Goal: Complete application form: Complete application form

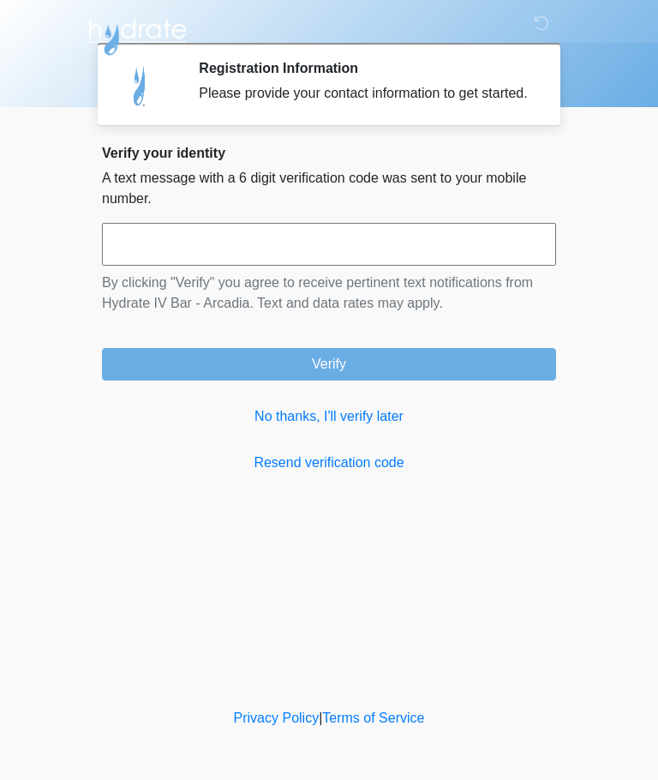
click at [392, 427] on link "No thanks, I'll verify later" at bounding box center [329, 416] width 454 height 21
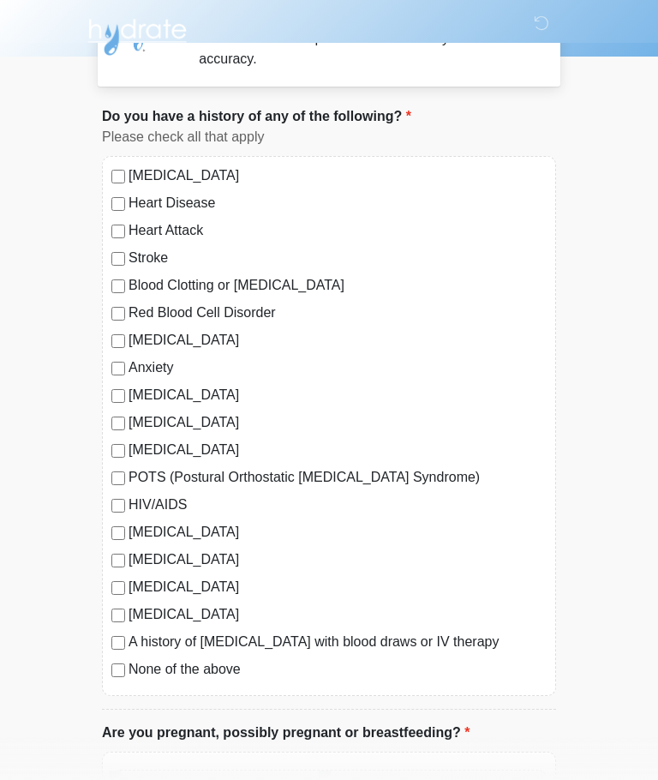
scroll to position [56, 0]
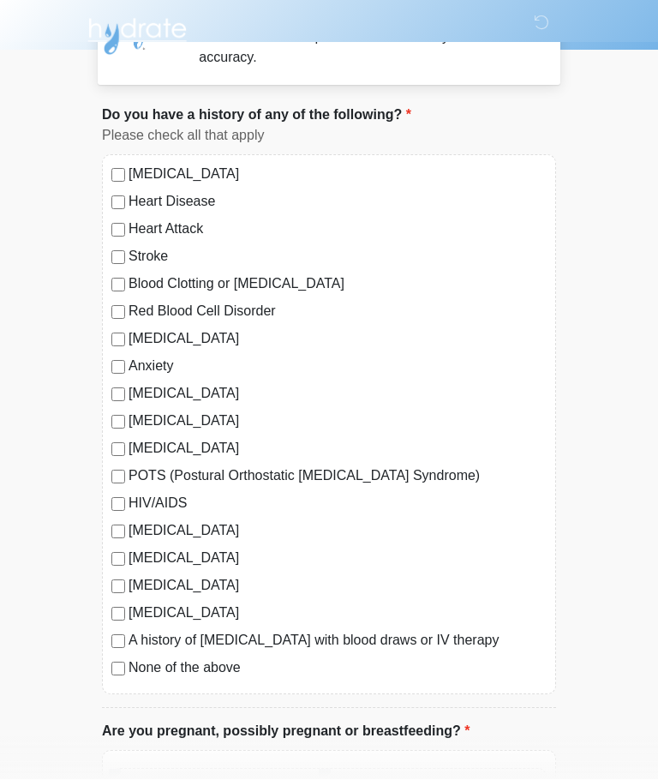
click at [131, 667] on label "None of the above" at bounding box center [338, 668] width 418 height 21
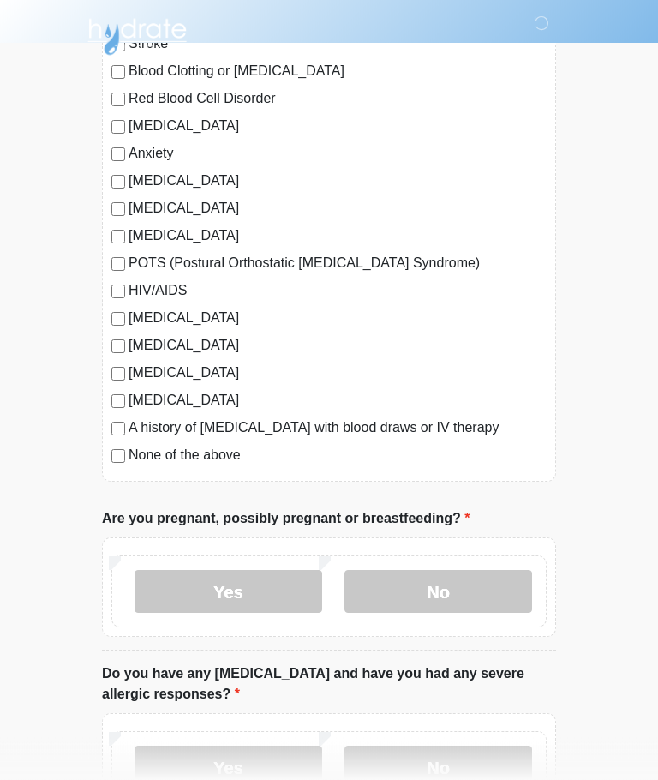
scroll to position [269, 0]
click at [462, 599] on label "No" at bounding box center [438, 591] width 188 height 43
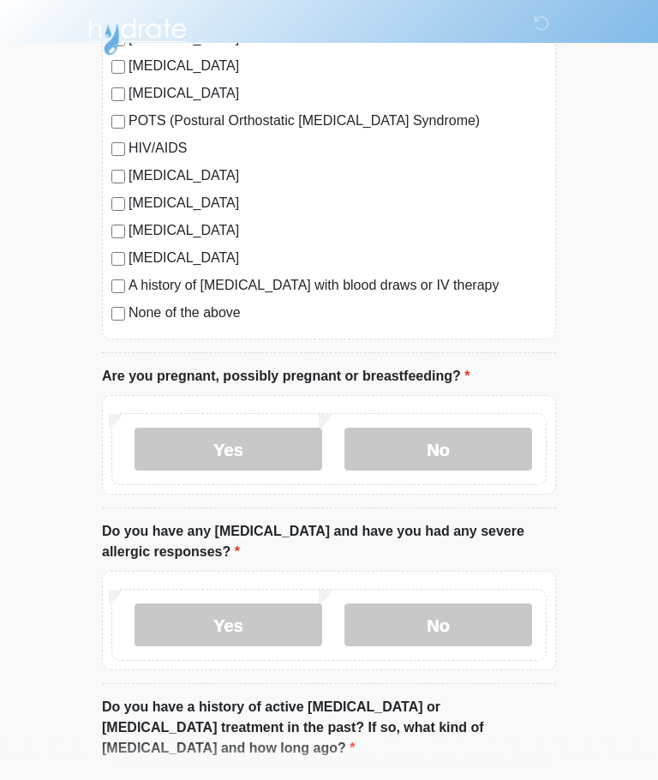
scroll to position [415, 0]
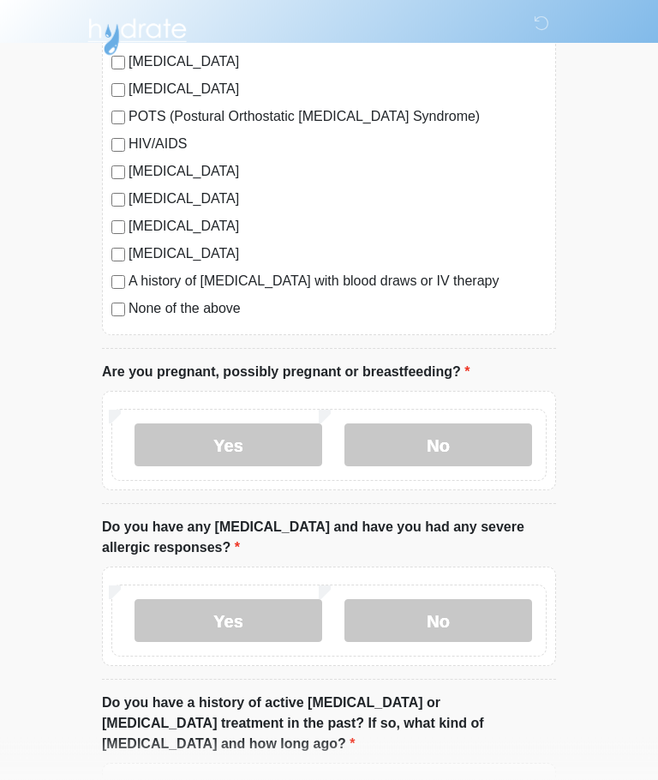
click at [477, 626] on label "No" at bounding box center [438, 621] width 188 height 43
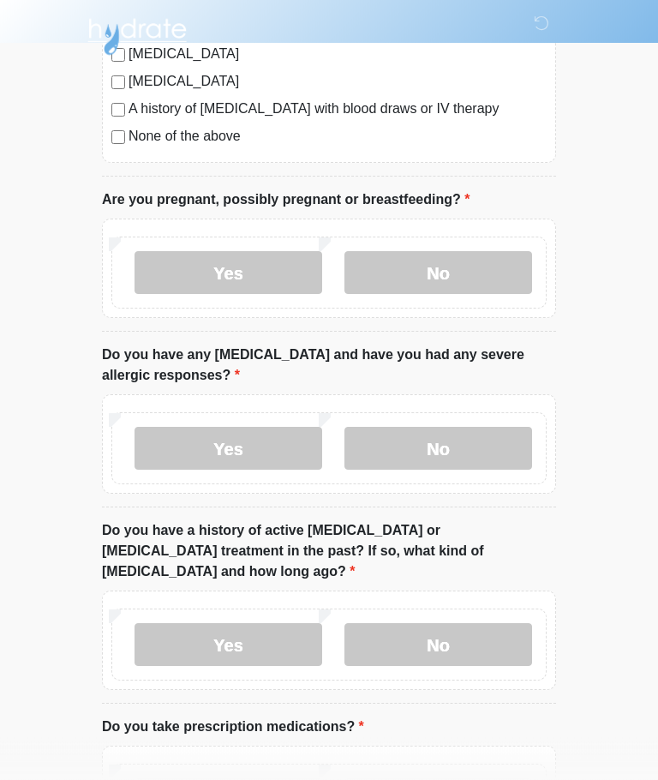
scroll to position [588, 0]
click at [501, 623] on label "No" at bounding box center [438, 644] width 188 height 43
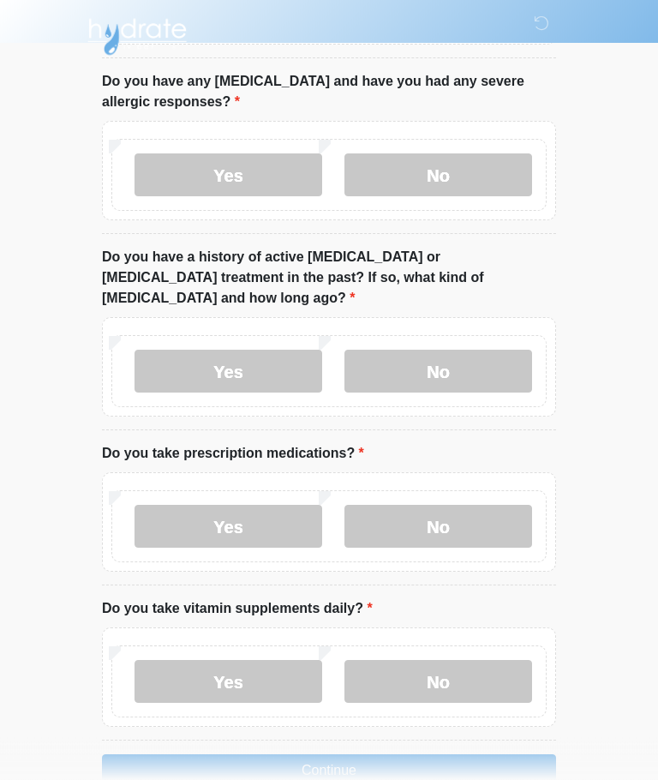
scroll to position [878, 0]
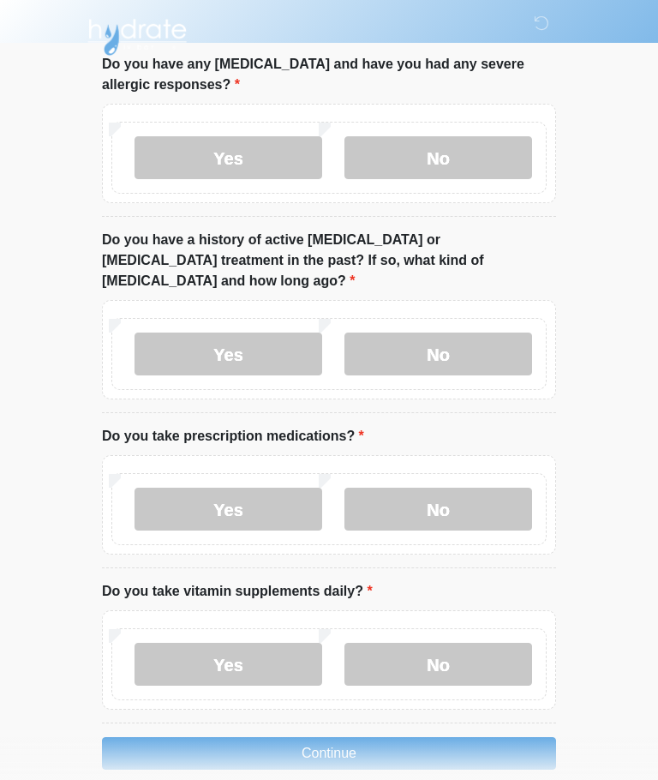
click at [479, 661] on label "No" at bounding box center [438, 664] width 188 height 43
click at [362, 426] on li "Do you take prescription medications? Do you take prescription medications? Yes…" at bounding box center [329, 497] width 454 height 142
click at [177, 488] on label "Yes" at bounding box center [229, 509] width 188 height 43
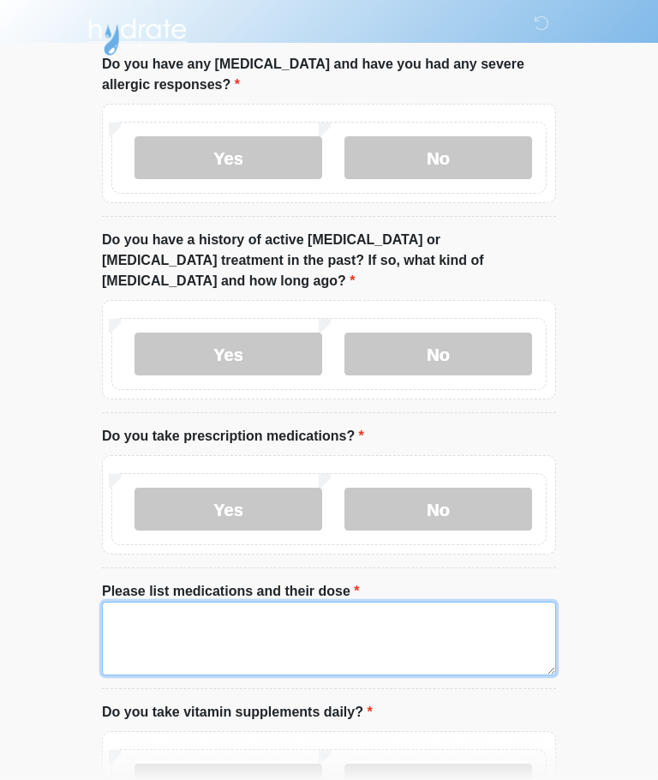
click at [467, 636] on textarea "Please list medications and their dose" at bounding box center [329, 638] width 454 height 74
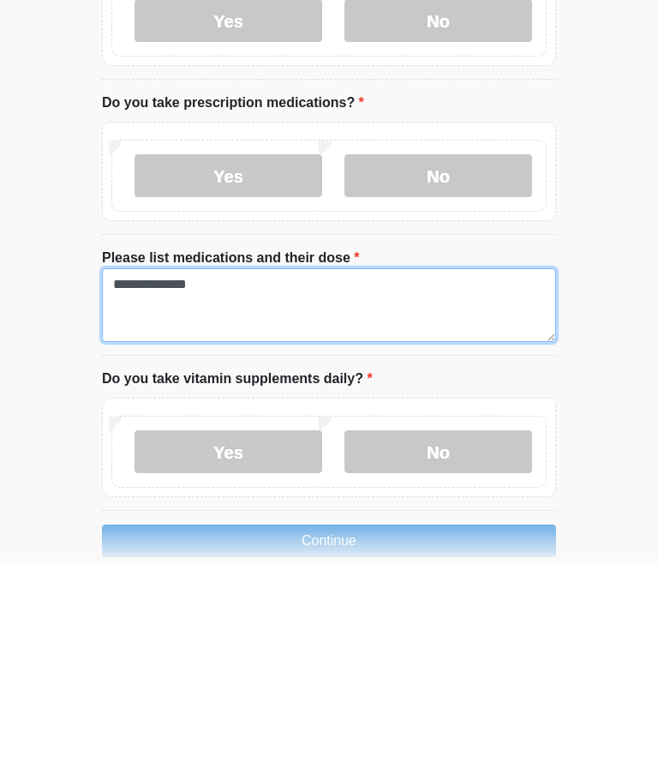
type textarea "**********"
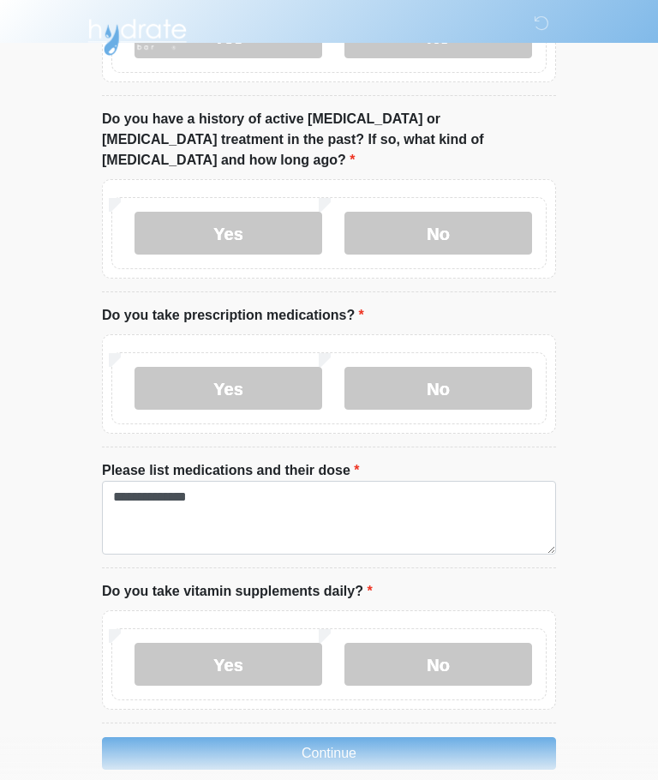
click at [474, 737] on button "Continue" at bounding box center [329, 753] width 454 height 33
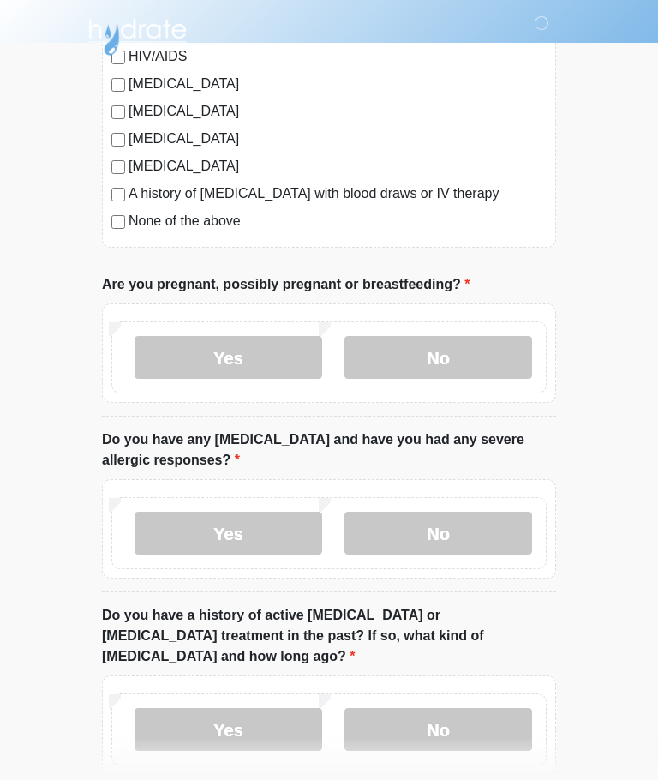
scroll to position [0, 0]
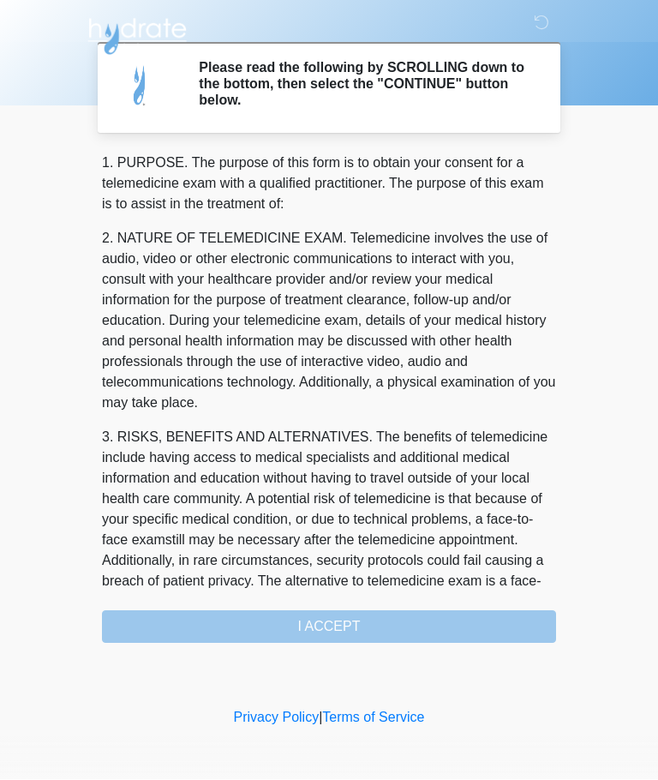
click at [469, 619] on div "1. PURPOSE. The purpose of this form is to obtain your consent for a telemedici…" at bounding box center [329, 398] width 454 height 490
click at [413, 630] on div "1. PURPOSE. The purpose of this form is to obtain your consent for a telemedici…" at bounding box center [329, 398] width 454 height 490
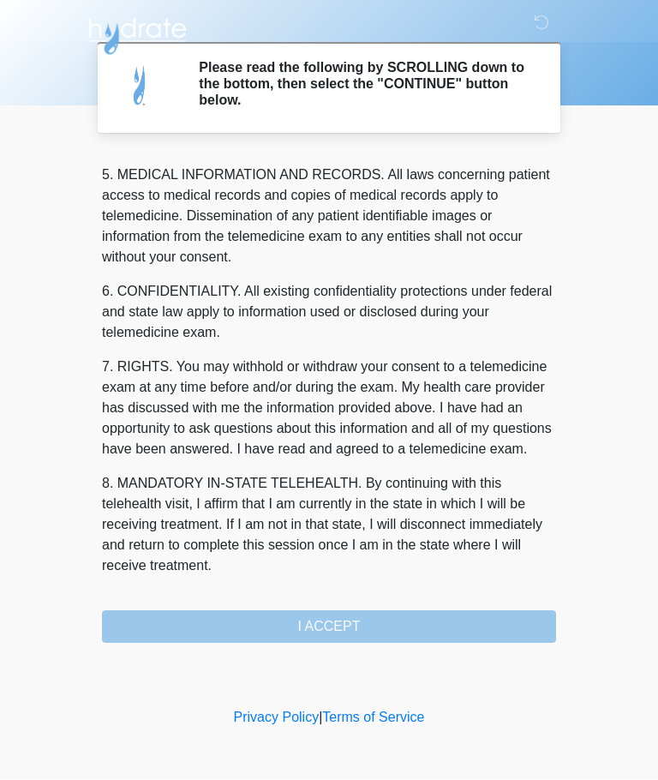
scroll to position [557, 0]
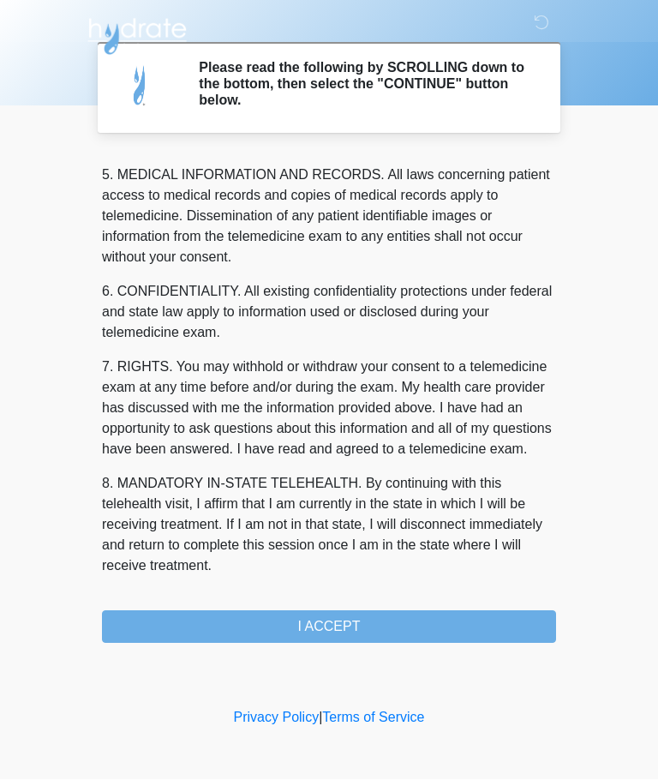
click at [338, 633] on button "I ACCEPT" at bounding box center [329, 627] width 454 height 33
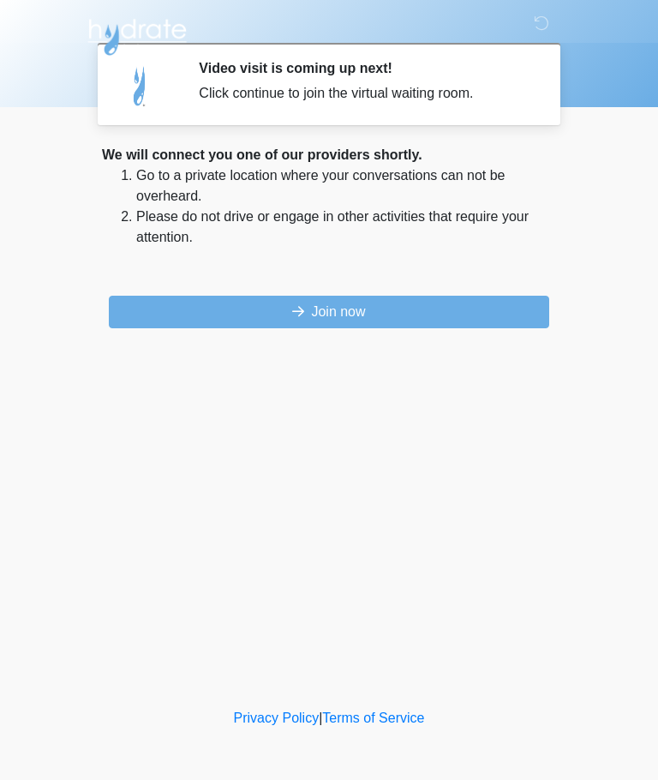
click at [467, 318] on button "Join now" at bounding box center [329, 312] width 440 height 33
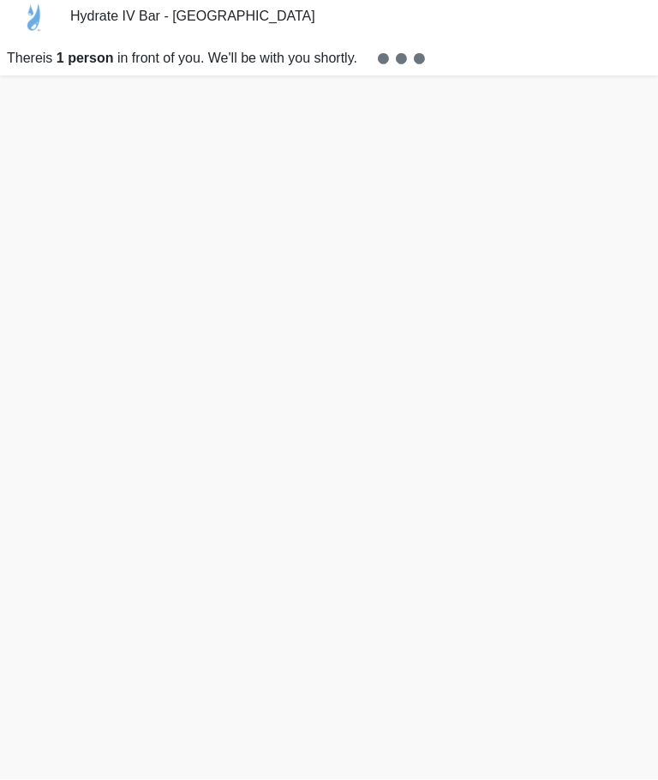
scroll to position [40, 0]
